Goal: Check status: Check status

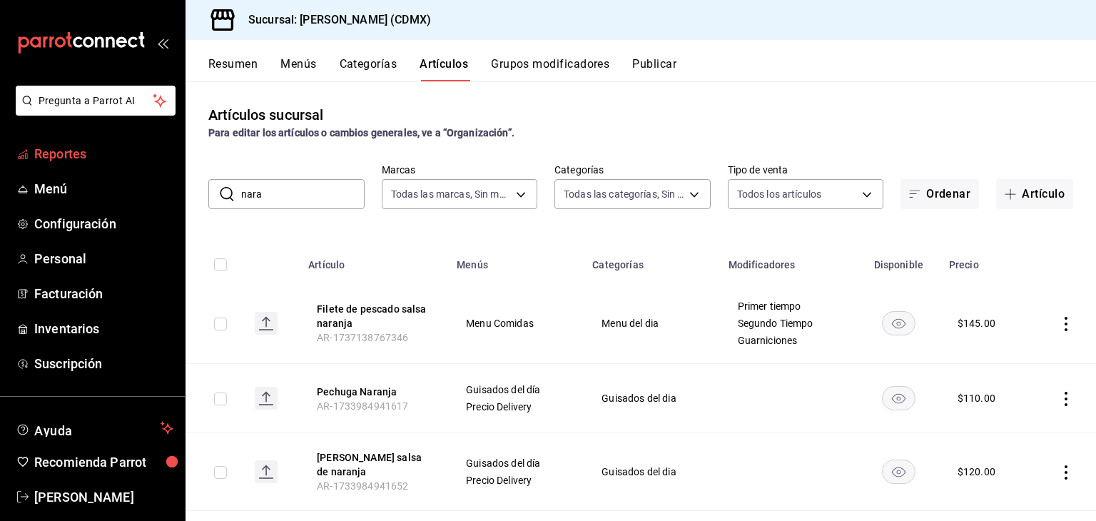
click at [66, 145] on span "Reportes" at bounding box center [103, 153] width 139 height 19
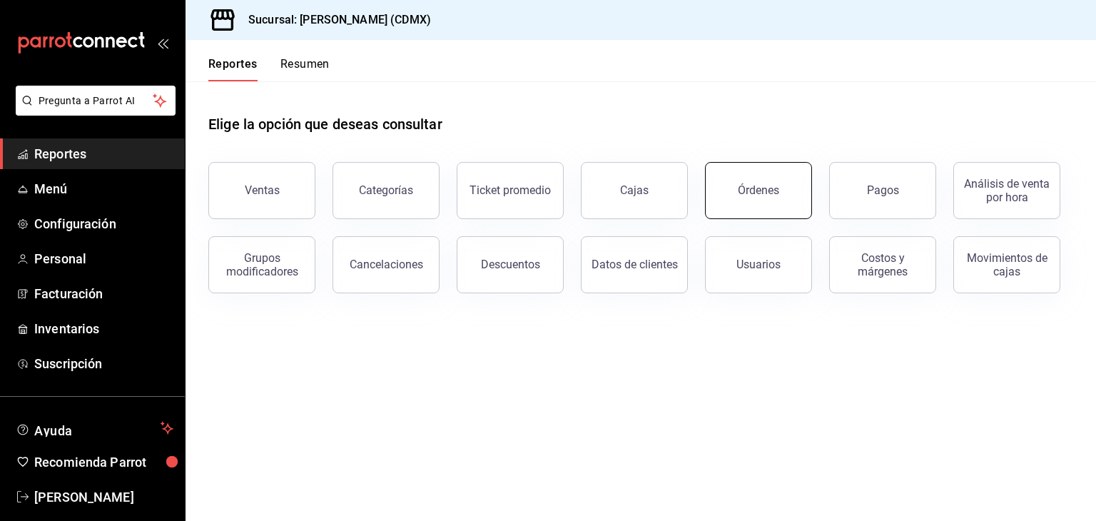
click at [766, 201] on button "Órdenes" at bounding box center [758, 190] width 107 height 57
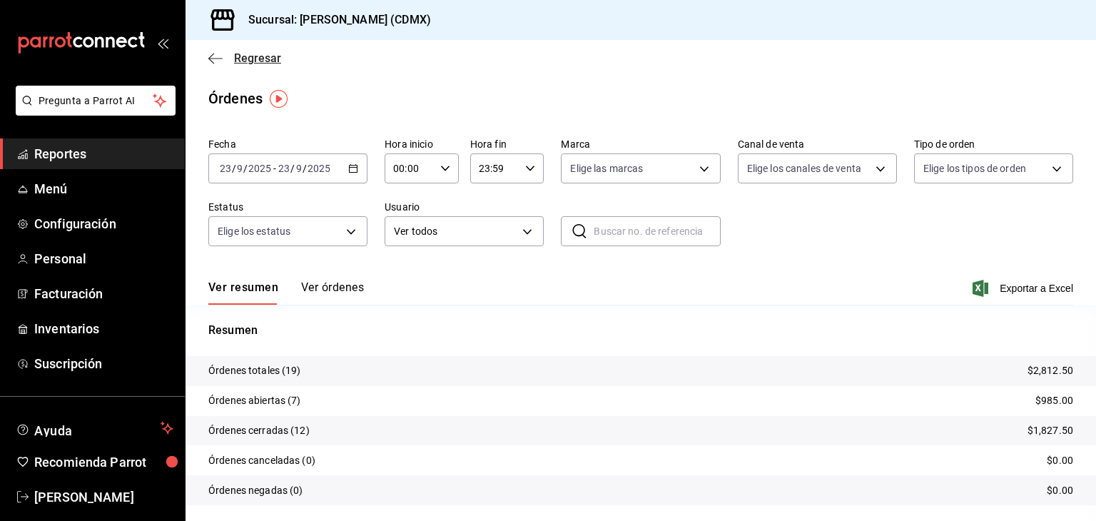
click at [210, 58] on icon "button" at bounding box center [215, 58] width 14 height 13
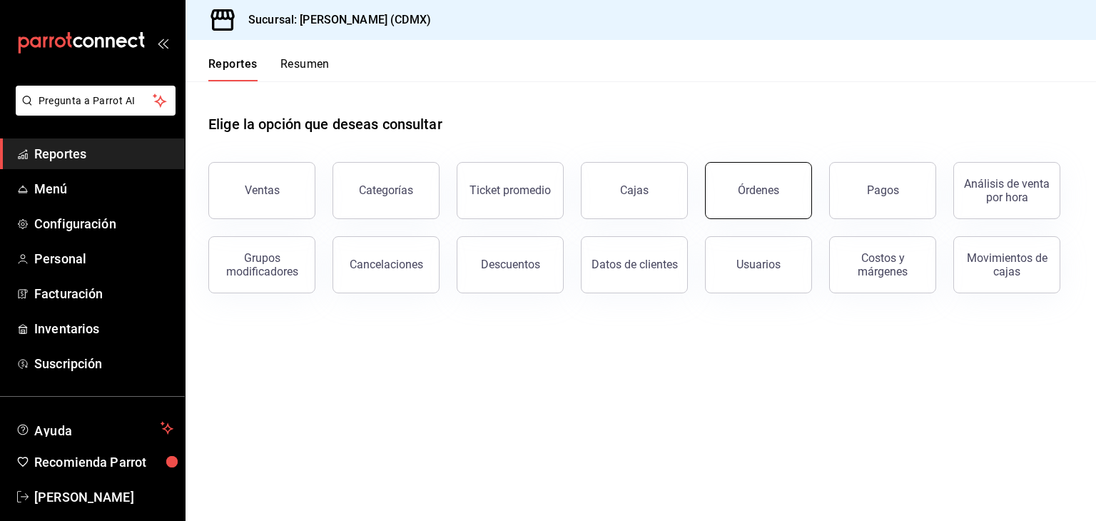
click at [745, 189] on div "Órdenes" at bounding box center [758, 190] width 41 height 14
